Goal: Task Accomplishment & Management: Complete application form

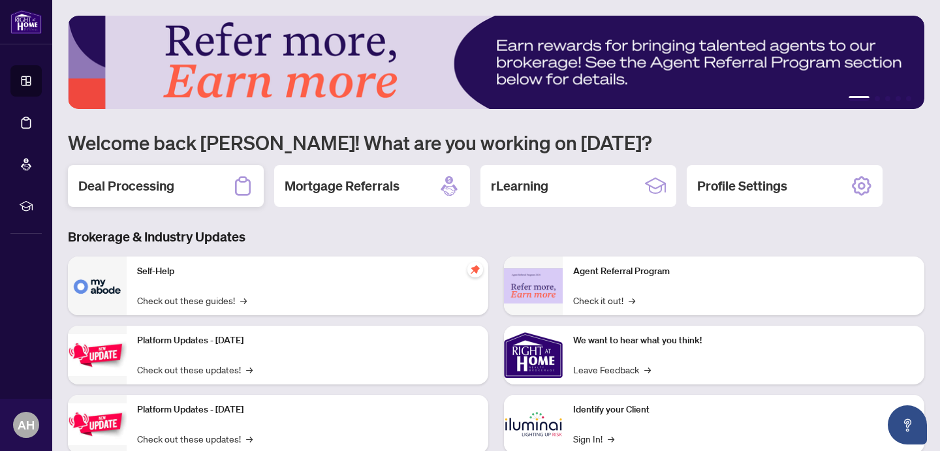
click at [170, 175] on div "Deal Processing" at bounding box center [166, 186] width 196 height 42
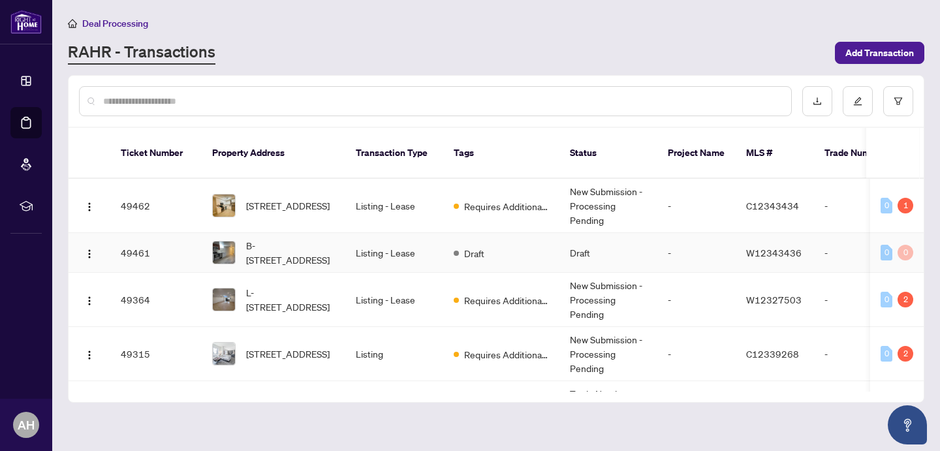
click at [371, 255] on td "Listing - Lease" at bounding box center [394, 253] width 98 height 40
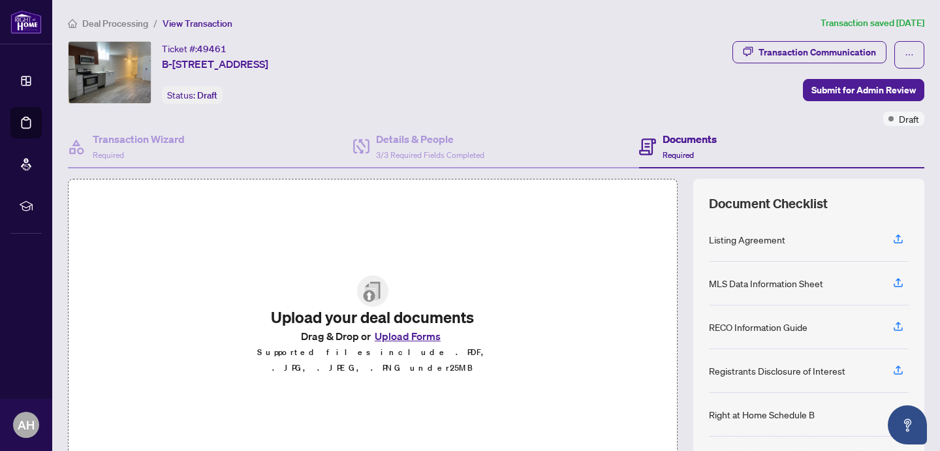
scroll to position [114, 0]
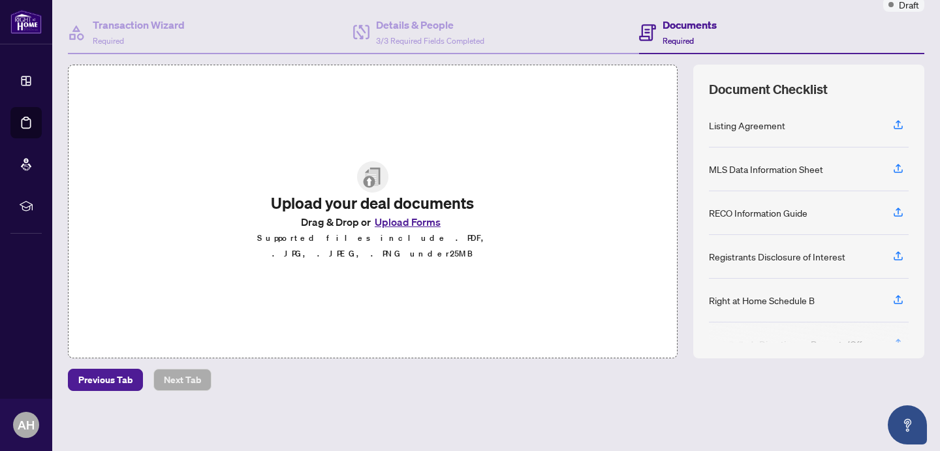
click at [416, 228] on button "Upload Forms" at bounding box center [408, 221] width 74 height 17
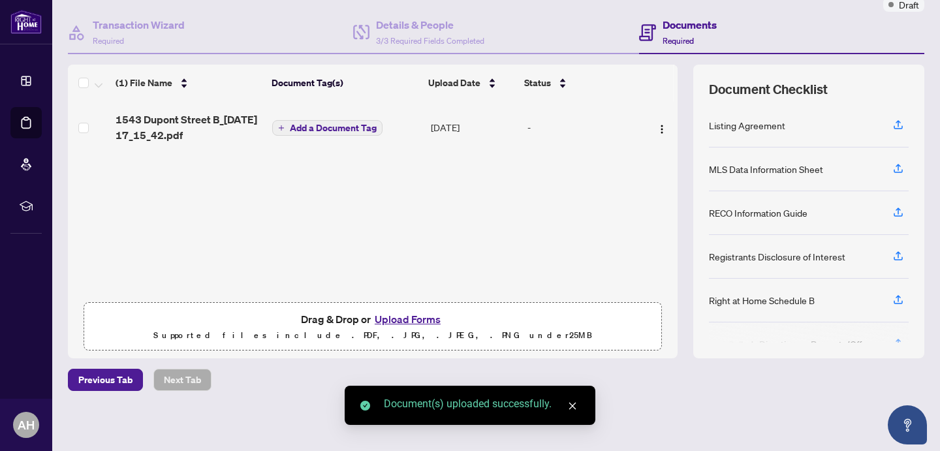
click at [420, 226] on div "(1) File Name Document Tag(s) Upload Date Status 1543 Dupont Street B_2025-08-2…" at bounding box center [373, 212] width 610 height 294
click at [407, 317] on button "Upload Forms" at bounding box center [408, 319] width 74 height 17
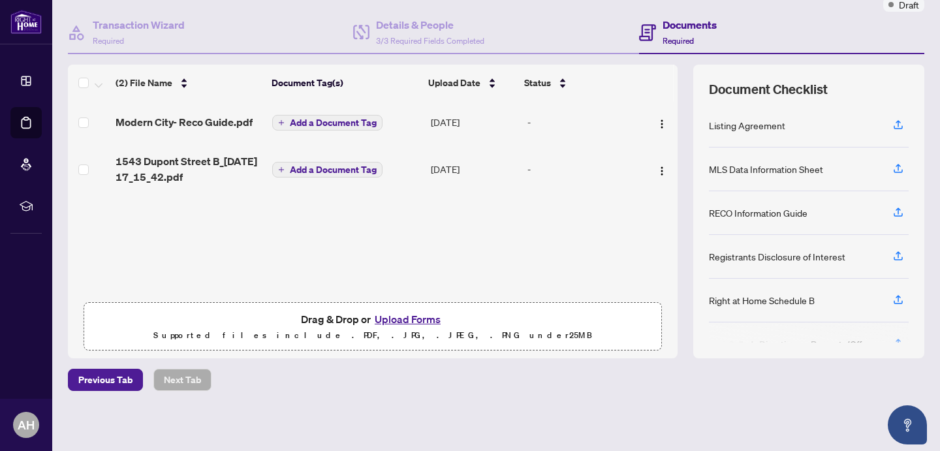
scroll to position [0, 0]
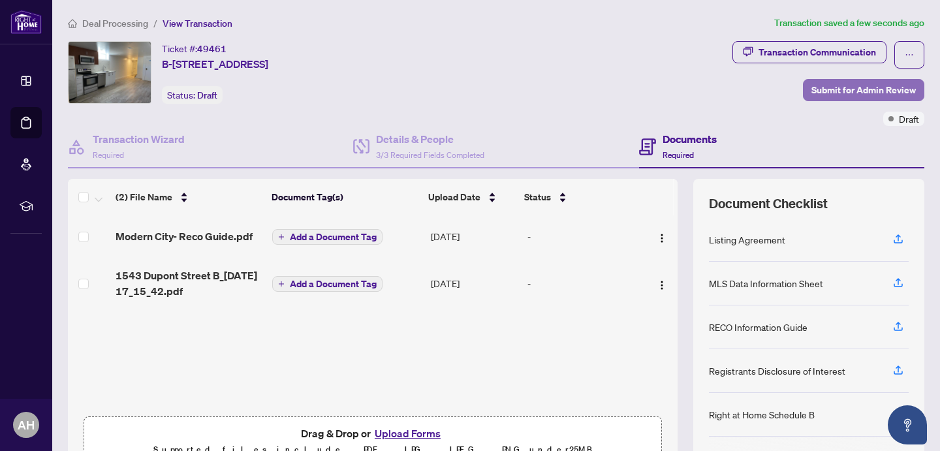
click at [851, 91] on span "Submit for Admin Review" at bounding box center [863, 90] width 104 height 21
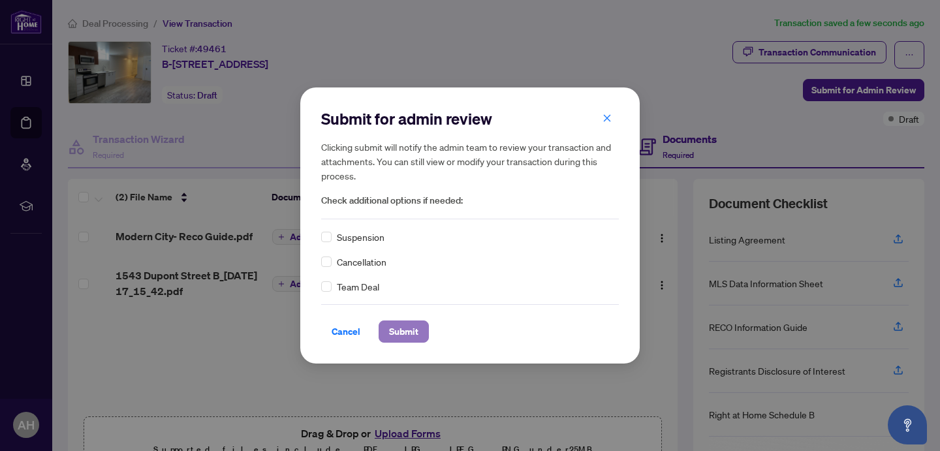
click at [405, 335] on span "Submit" at bounding box center [403, 331] width 29 height 21
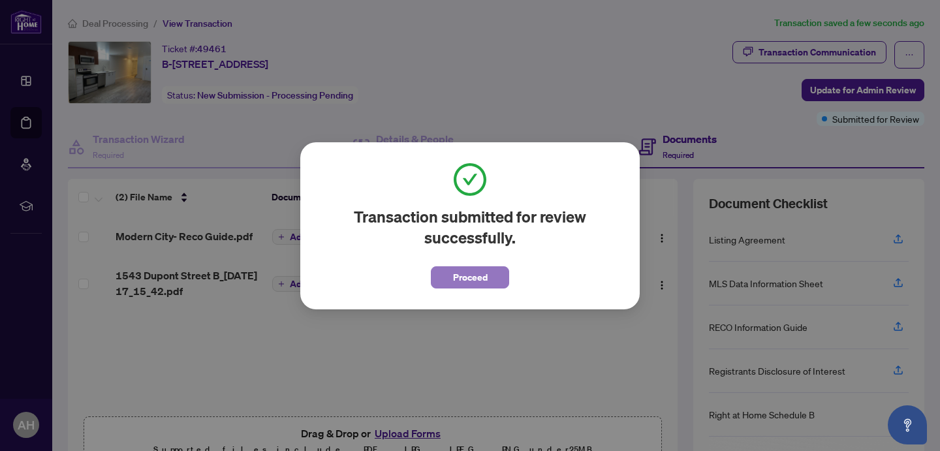
click at [466, 283] on span "Proceed" at bounding box center [470, 277] width 35 height 21
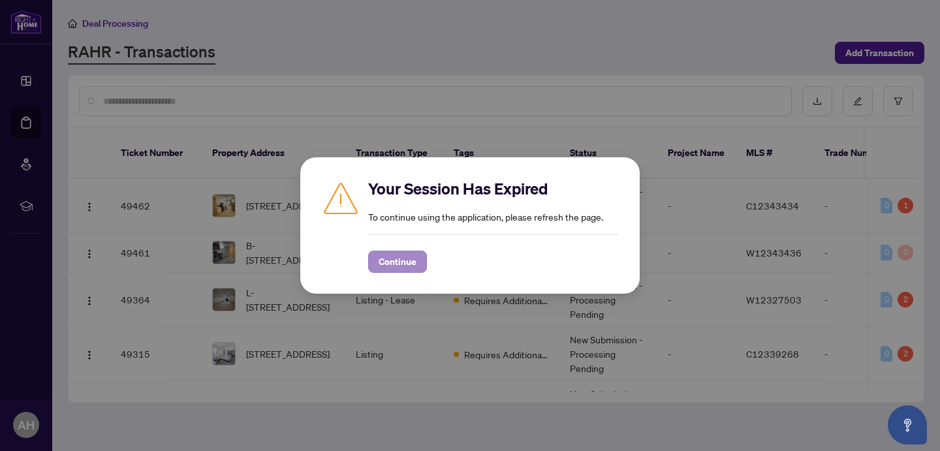
scroll to position [46, 0]
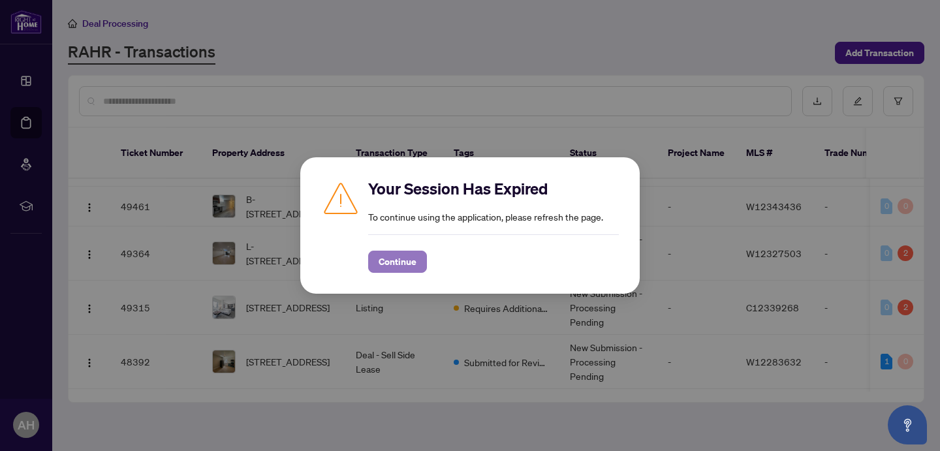
click at [407, 259] on span "Continue" at bounding box center [398, 261] width 38 height 21
